Goal: Information Seeking & Learning: Understand process/instructions

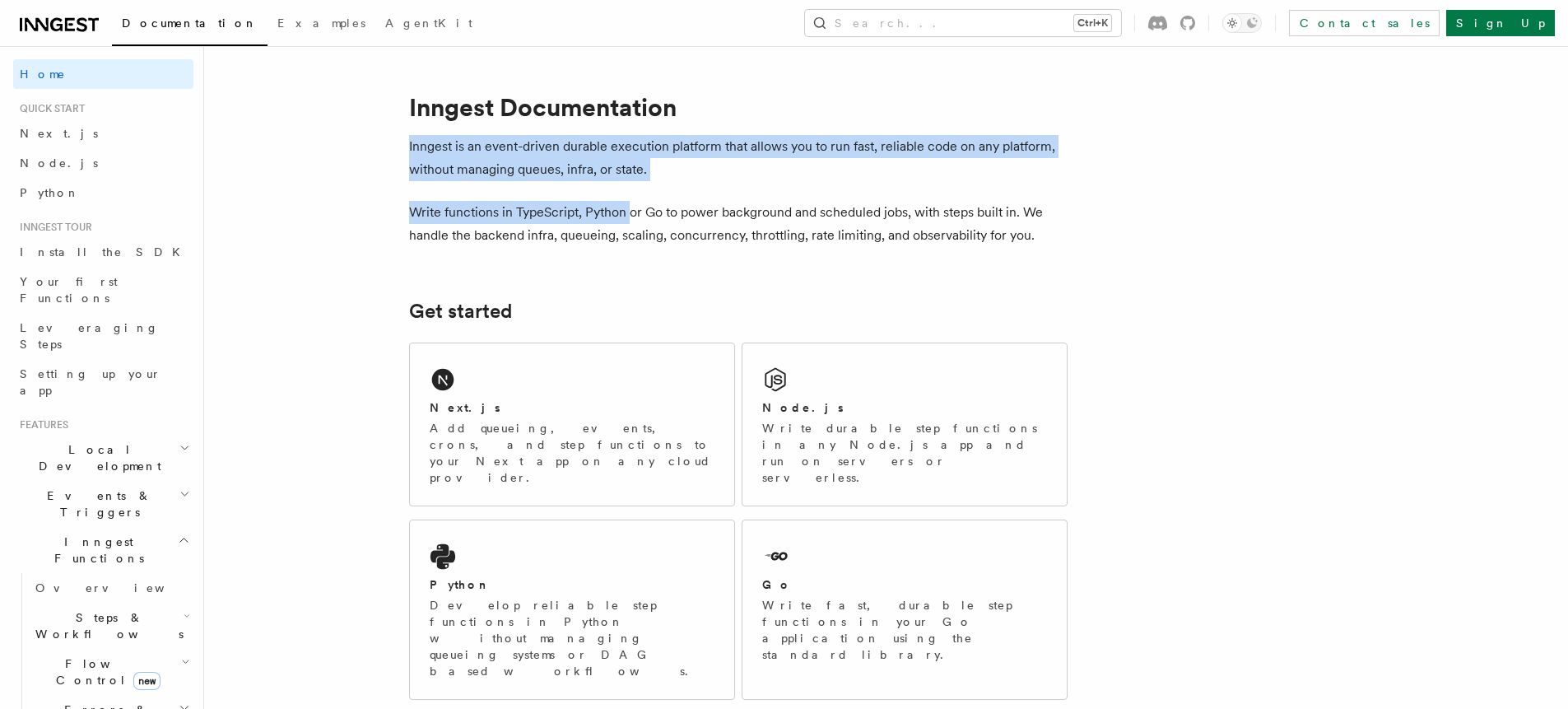
drag, startPoint x: 409, startPoint y: 148, endPoint x: 630, endPoint y: 202, distance: 227.5
click at [653, 167] on p "Inngest is an event-driven durable execution platform that allows you to run fa…" at bounding box center [739, 158] width 659 height 46
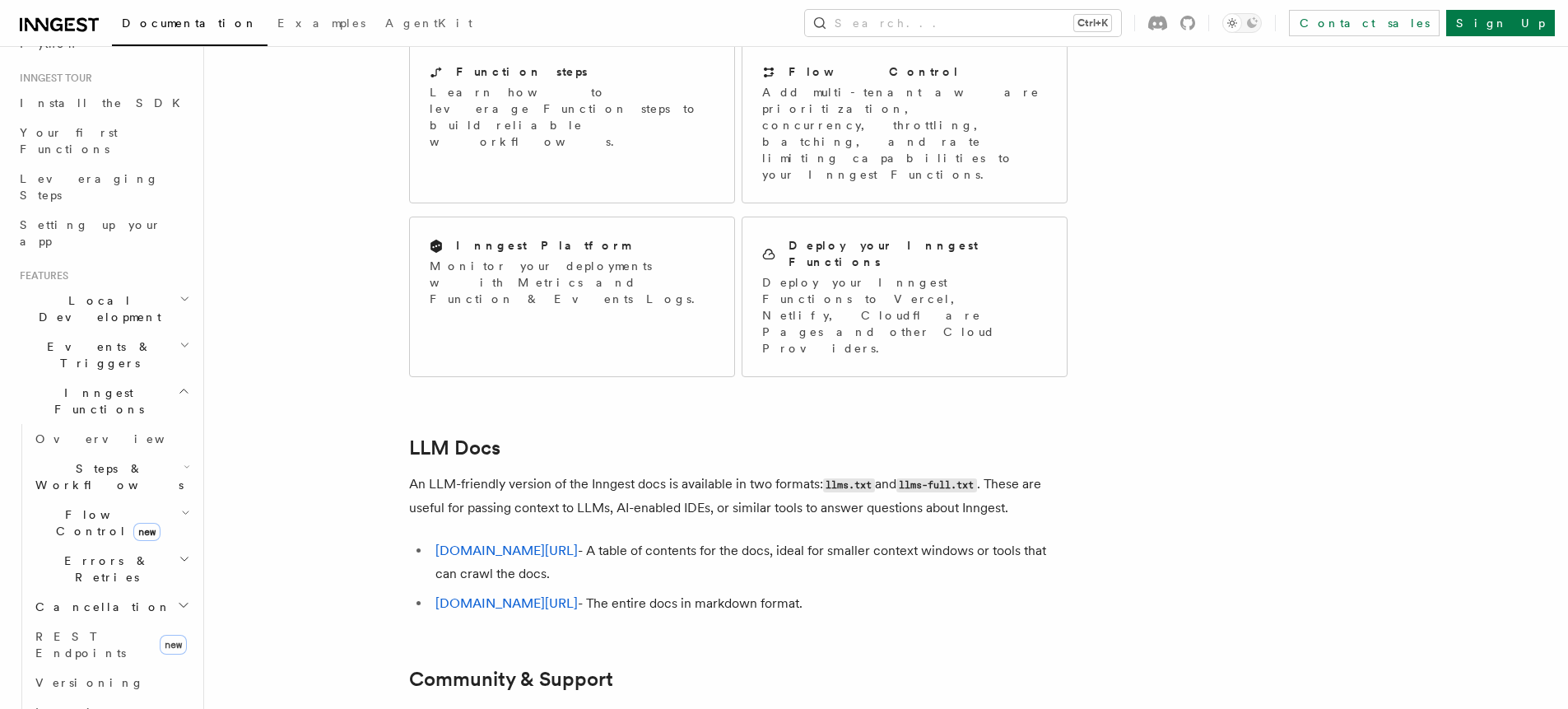
scroll to position [197, 0]
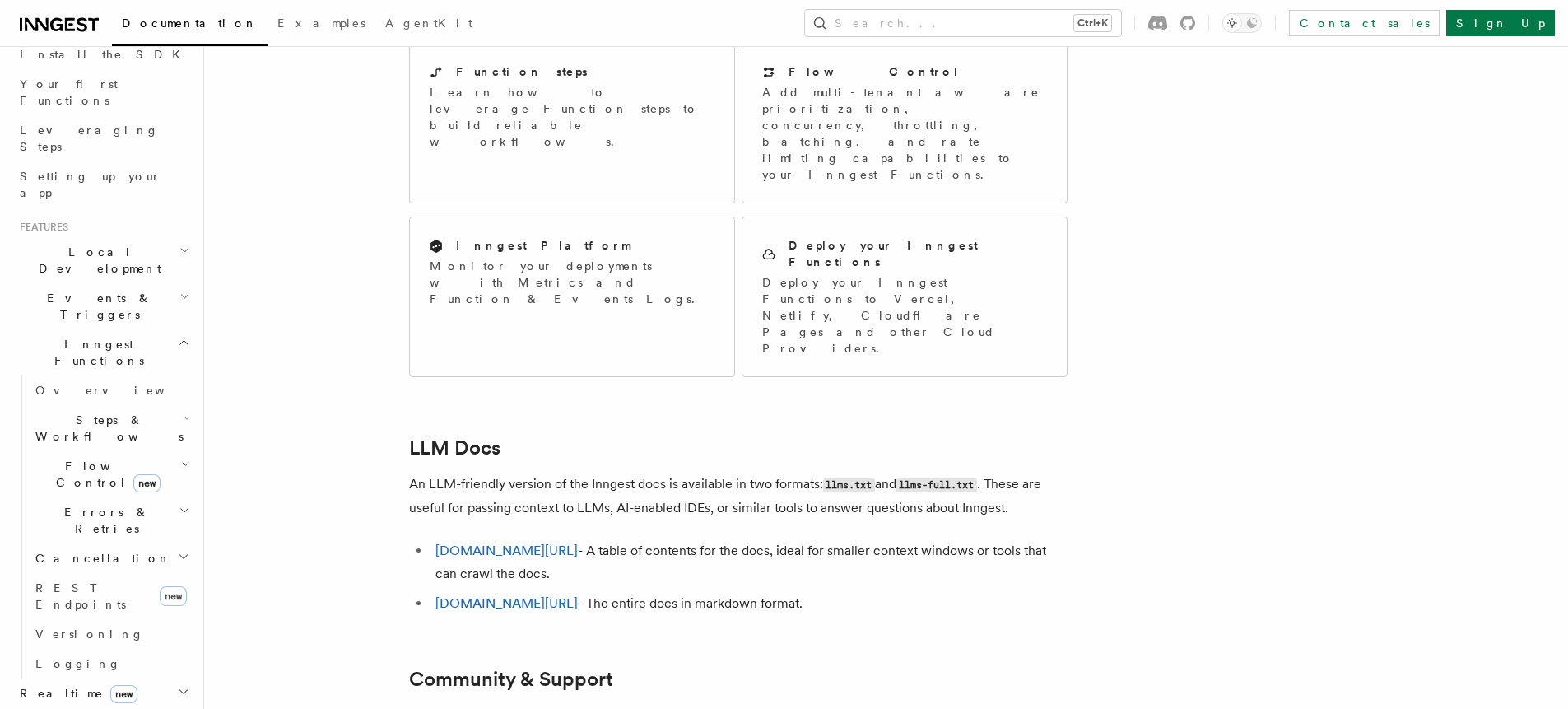
click at [67, 336] on span "Inngest Functions" at bounding box center [95, 352] width 164 height 33
click at [58, 336] on span "Inngest Functions" at bounding box center [95, 352] width 164 height 33
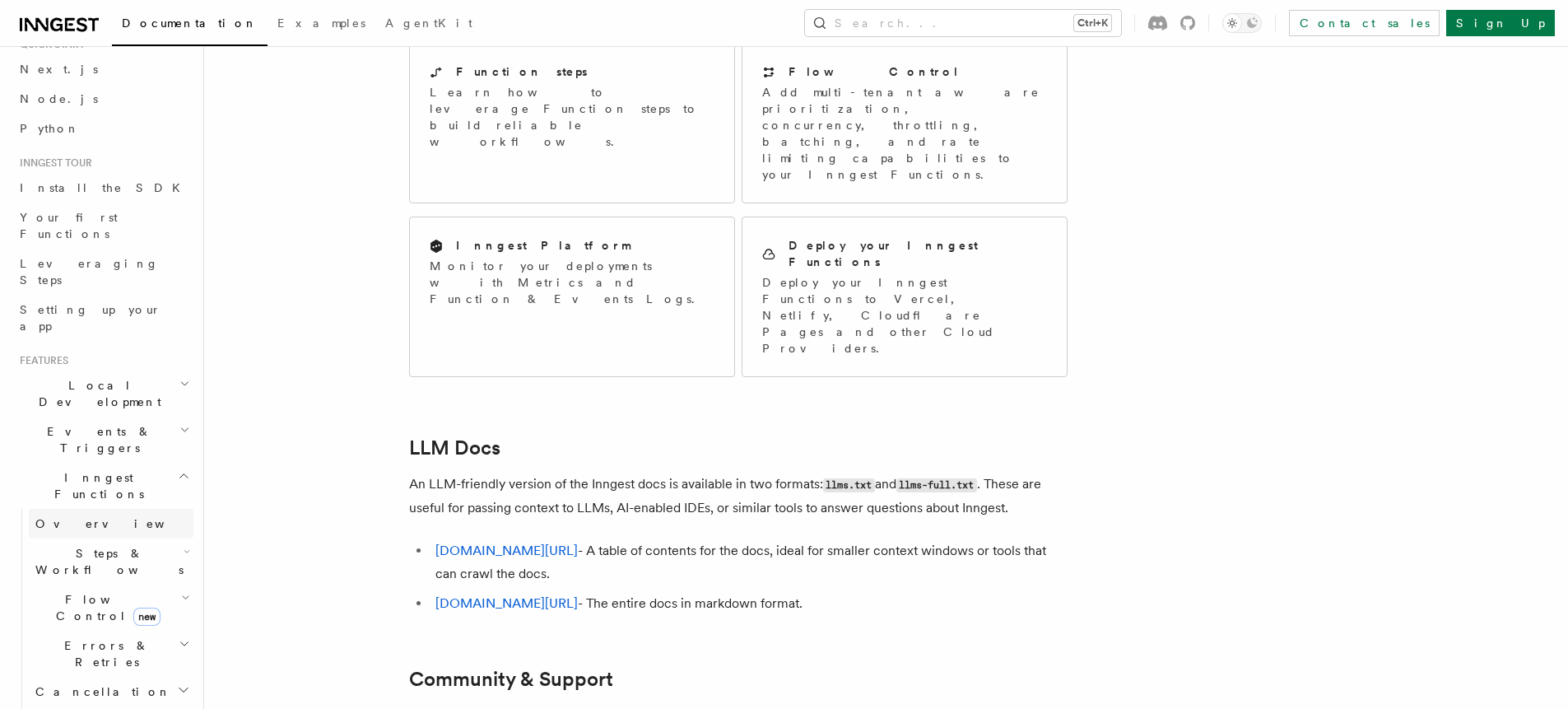
scroll to position [0, 0]
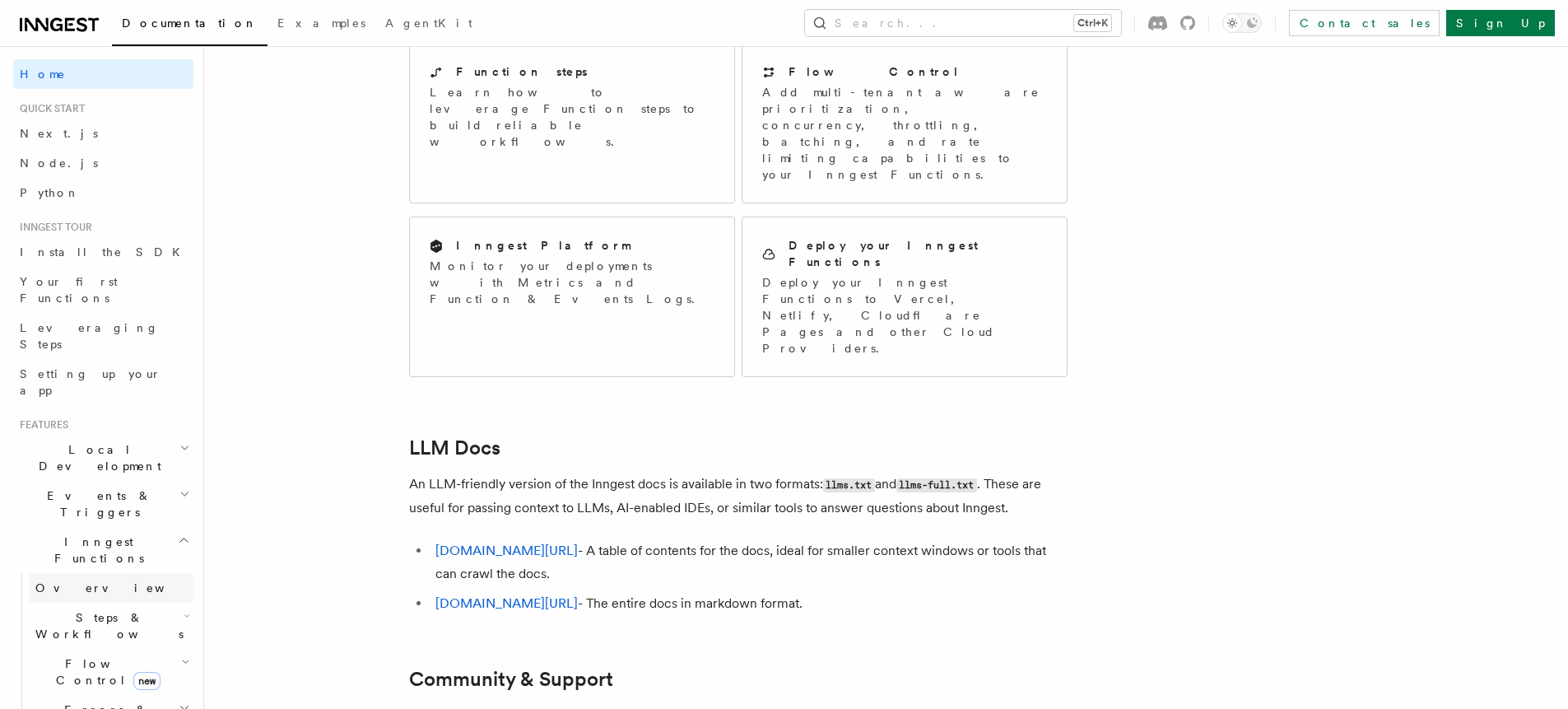
click at [76, 582] on span "Overview" at bounding box center [120, 588] width 170 height 13
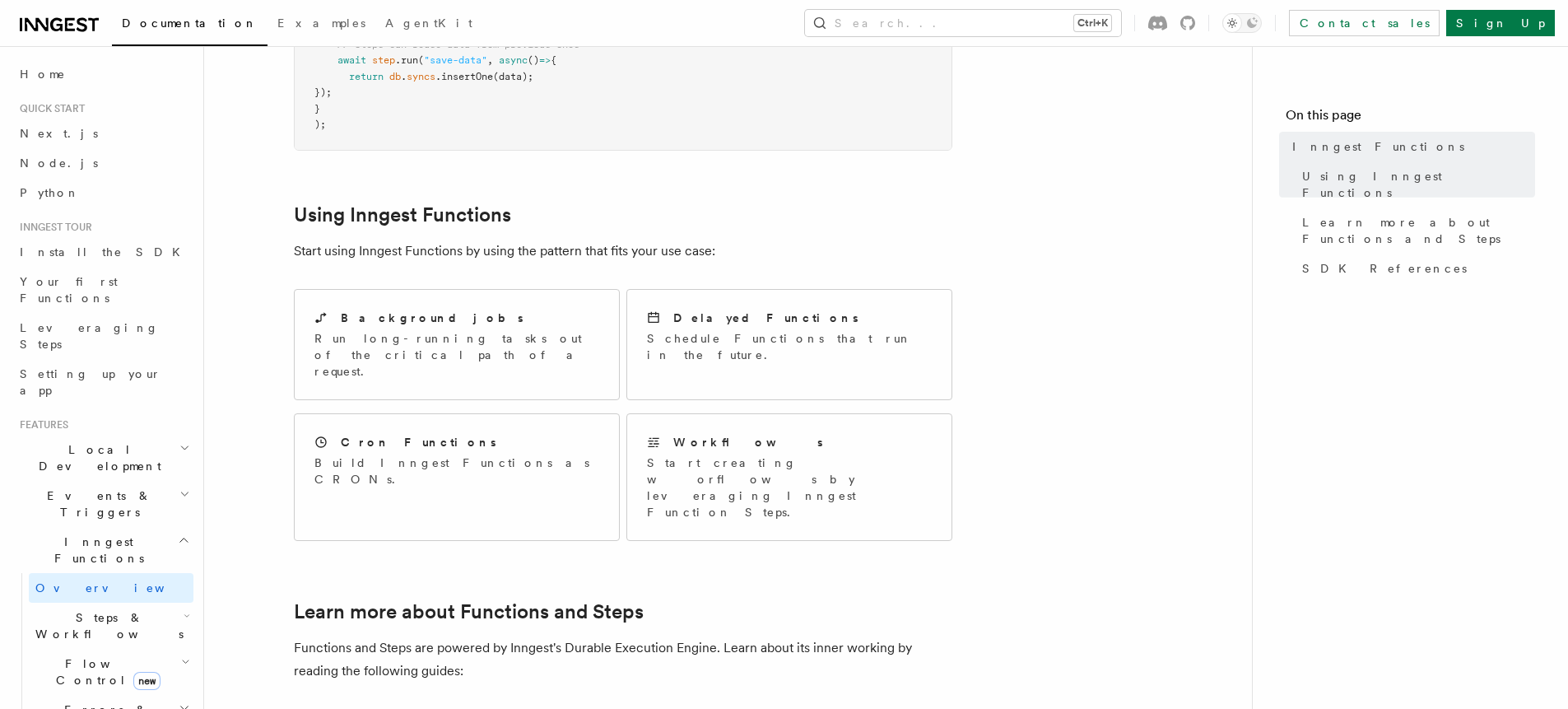
scroll to position [692, 0]
click at [406, 329] on p "Run long-running tasks out of the critical path of a request." at bounding box center [456, 354] width 285 height 50
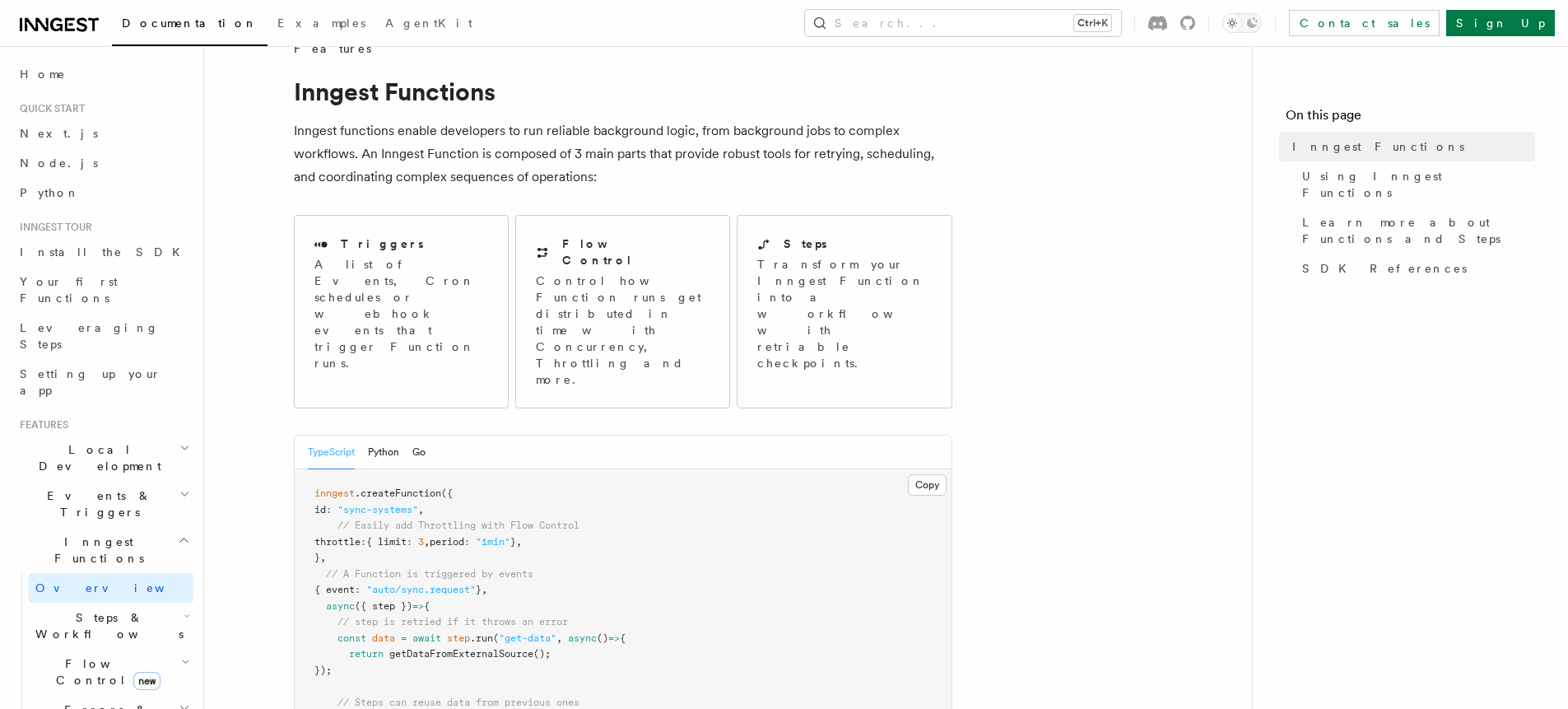
scroll to position [0, 0]
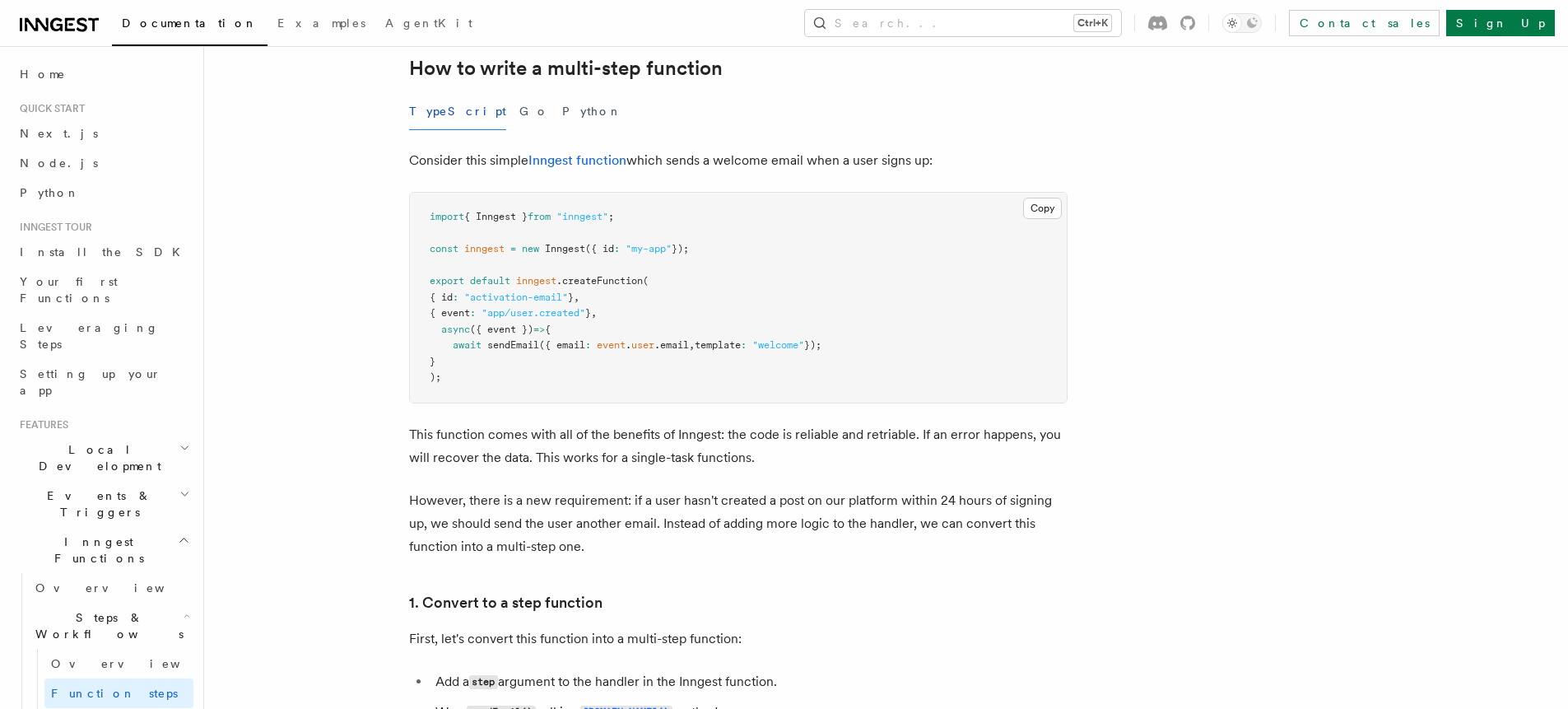
scroll to position [395, 0]
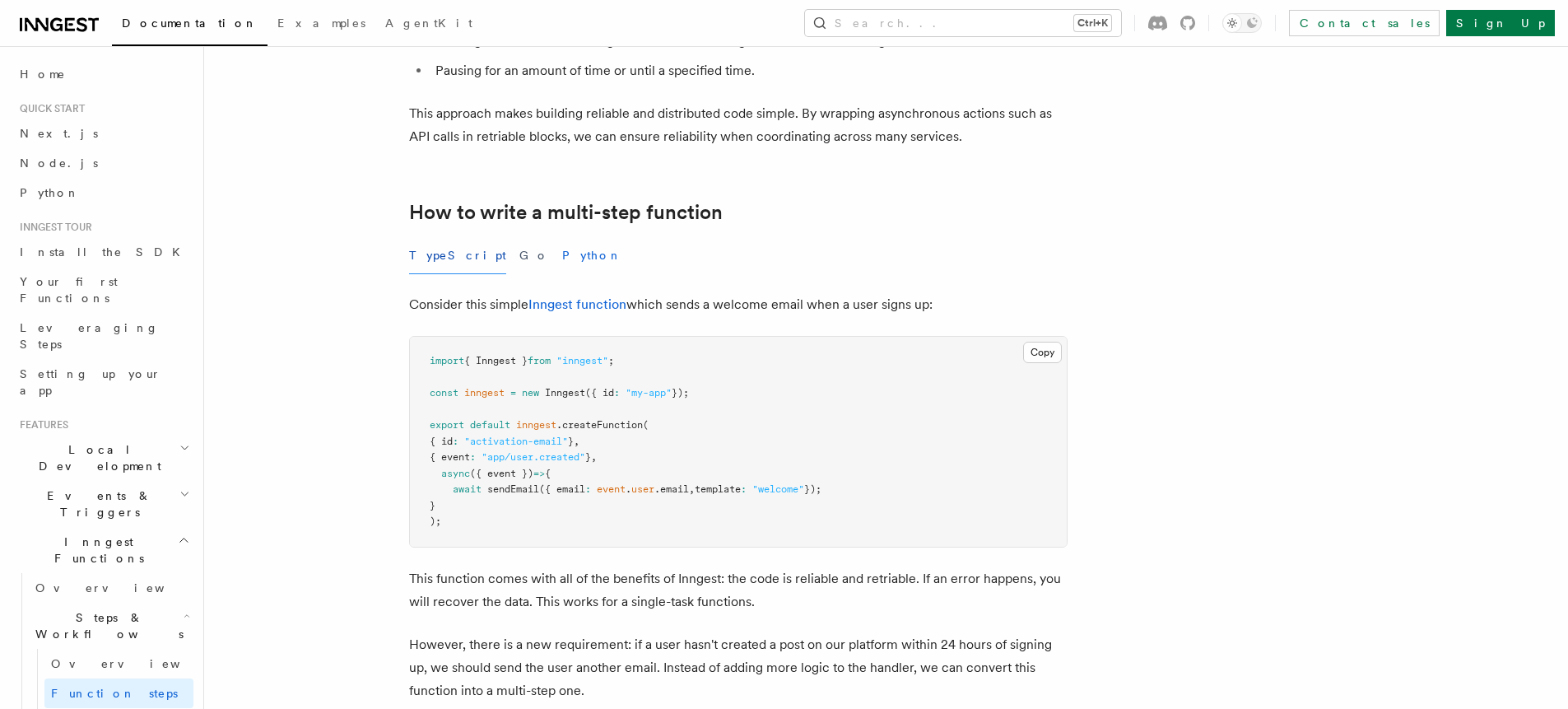
click at [562, 248] on button "Python" at bounding box center [592, 256] width 60 height 37
